Goal: Task Accomplishment & Management: Complete application form

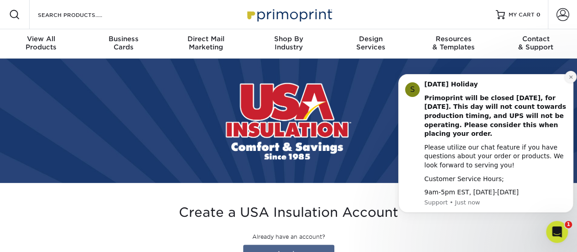
click at [571, 78] on icon "Dismiss notification" at bounding box center [571, 76] width 5 height 5
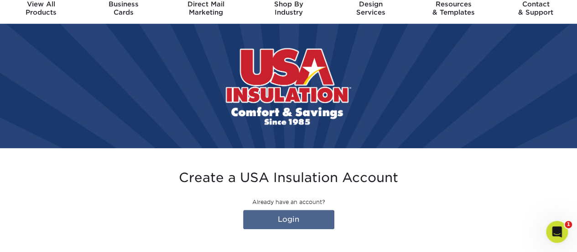
scroll to position [183, 0]
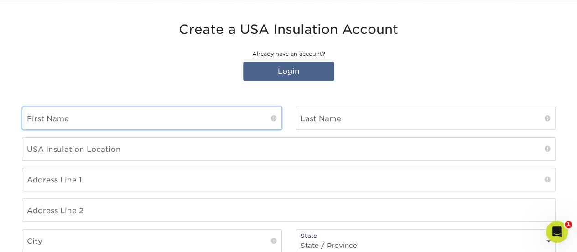
click at [126, 114] on input "text" at bounding box center [151, 118] width 259 height 22
type input "[PERSON_NAME]"
type input "Merchant"
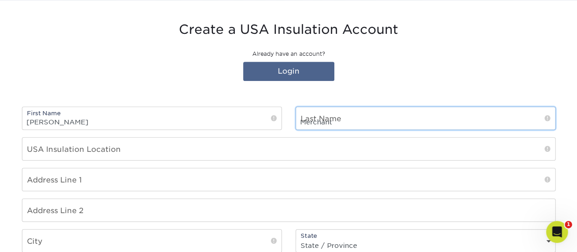
type input "[PERSON_NAME] AEROSPACE"
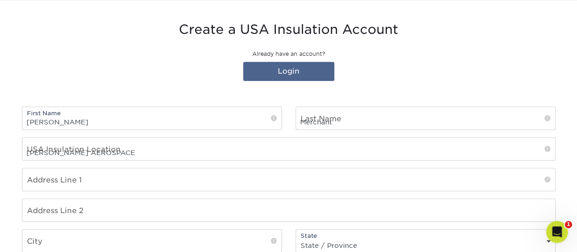
type input "[STREET_ADDRESS]"
type input "Apt 508"
type input "Reston"
select select "VA"
type input "20190"
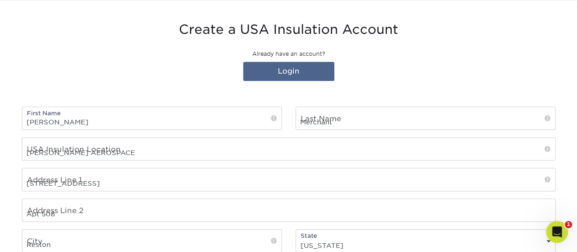
select select "US"
type input "[EMAIL_ADDRESS][DOMAIN_NAME]"
type input "7576812504"
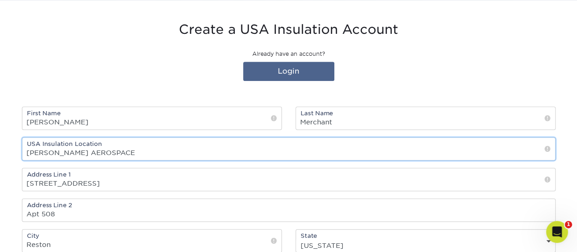
click at [99, 147] on input "[PERSON_NAME] AEROSPACE" at bounding box center [288, 148] width 533 height 22
drag, startPoint x: 118, startPoint y: 152, endPoint x: 10, endPoint y: 147, distance: 108.3
click at [11, 147] on section "Create a USA Insulation Account Already have an account? Login First Name [PERS…" at bounding box center [288, 220] width 577 height 441
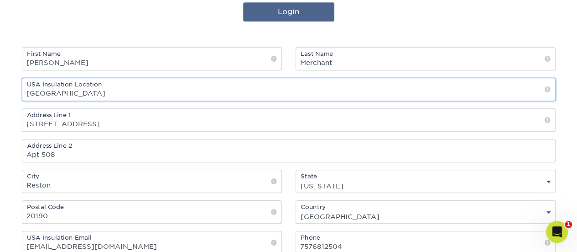
scroll to position [320, 0]
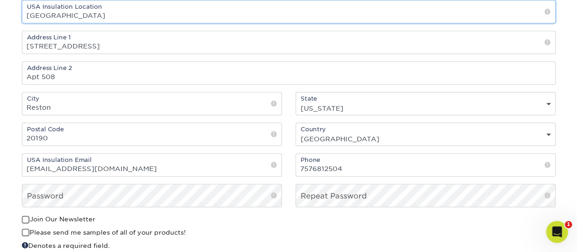
type input "[GEOGRAPHIC_DATA]"
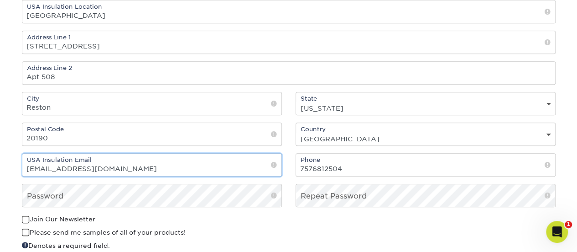
click at [135, 164] on input "[EMAIL_ADDRESS][DOMAIN_NAME]" at bounding box center [151, 164] width 259 height 22
drag, startPoint x: 135, startPoint y: 163, endPoint x: 7, endPoint y: 152, distance: 127.8
click at [7, 152] on section "Create a USA Insulation Account Already have an account? Login First Name [PERS…" at bounding box center [288, 83] width 577 height 441
click at [120, 166] on input "jmerchant" at bounding box center [151, 164] width 259 height 22
type input "[EMAIL_ADDRESS][DOMAIN_NAME]"
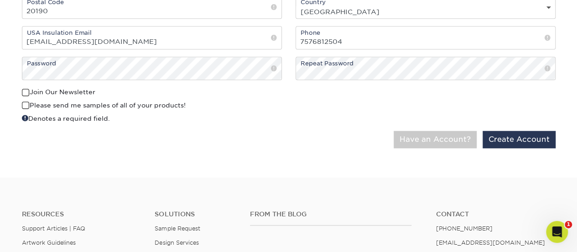
scroll to position [457, 0]
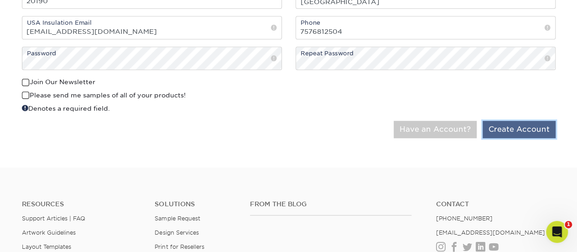
click at [523, 127] on button "Create Account" at bounding box center [519, 129] width 73 height 17
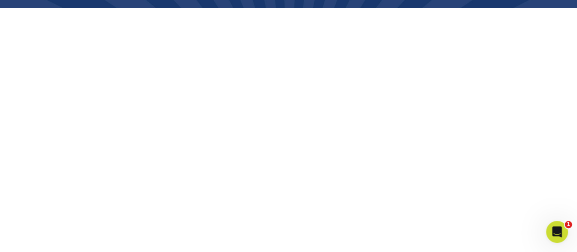
scroll to position [137, 0]
